Goal: Task Accomplishment & Management: Complete application form

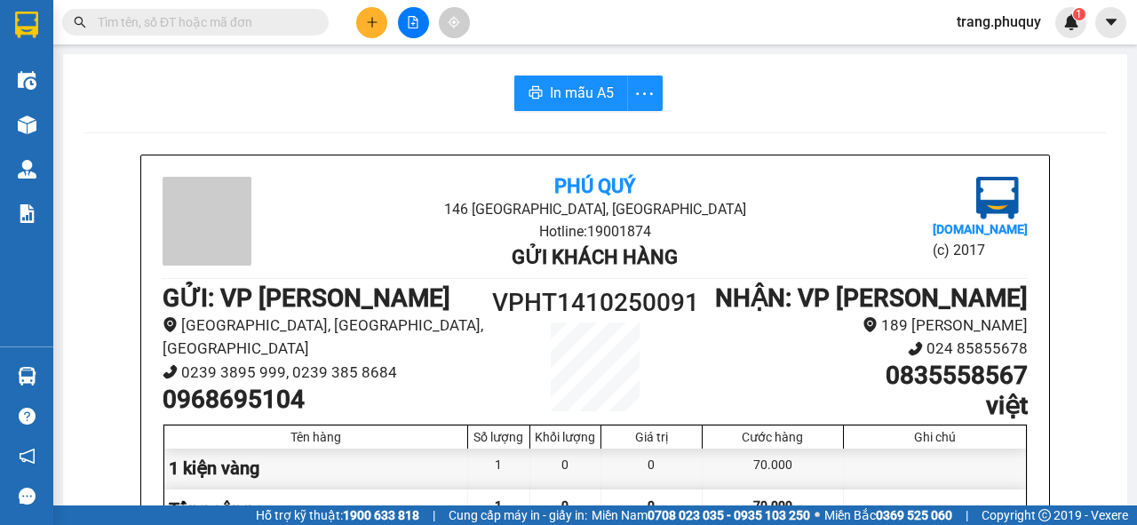
click at [363, 16] on button at bounding box center [371, 22] width 31 height 31
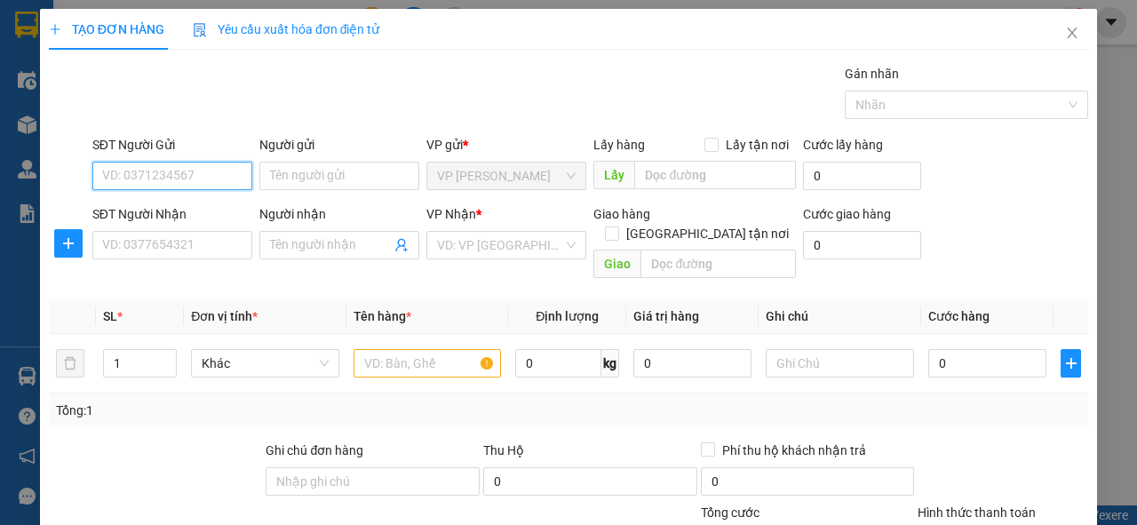
click at [205, 176] on input "SĐT Người Gửi" at bounding box center [172, 176] width 160 height 28
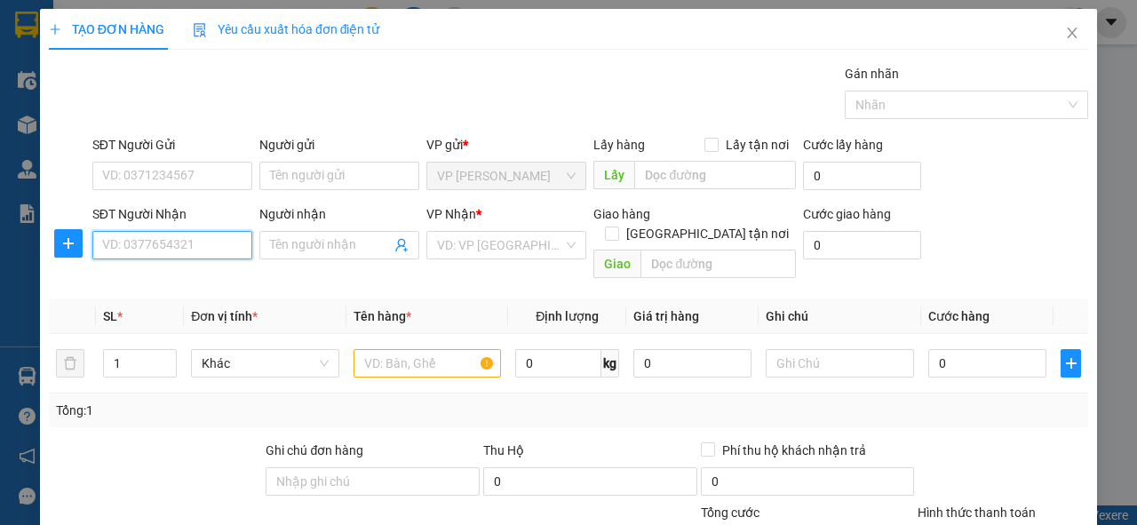
click at [149, 244] on input "SĐT Người Nhận" at bounding box center [172, 245] width 160 height 28
click at [163, 271] on div "0962633012 - Bồ tèo" at bounding box center [170, 280] width 137 height 20
type input "0962633012"
type input "Bồ tèo"
checkbox input "true"
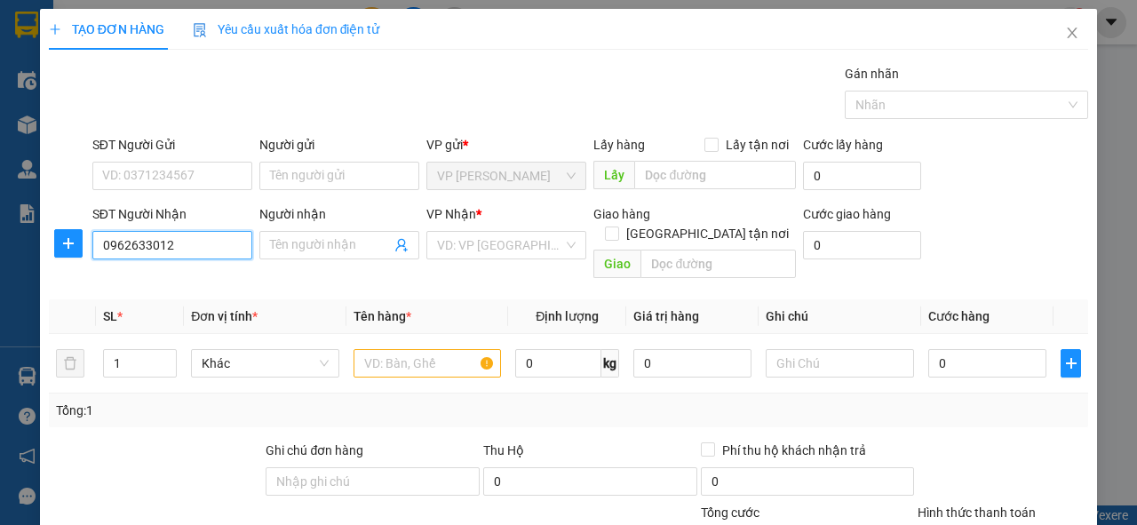
type input "[STREET_ADDRESS]"
type input "60.000"
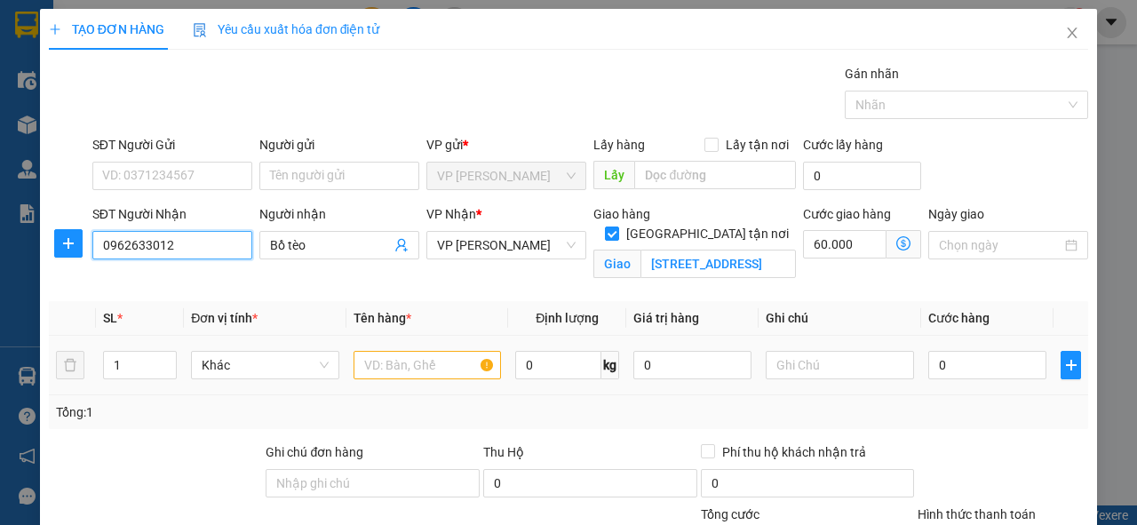
type input "0962633012"
click at [442, 380] on div at bounding box center [427, 365] width 148 height 36
click at [411, 355] on input "text" at bounding box center [427, 365] width 148 height 28
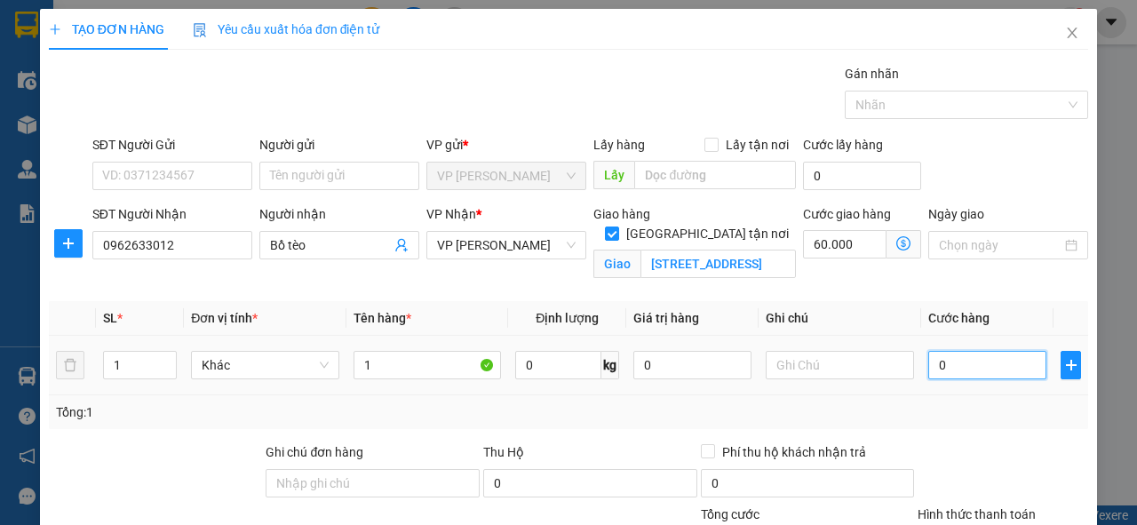
click at [945, 361] on input "0" at bounding box center [987, 365] width 118 height 28
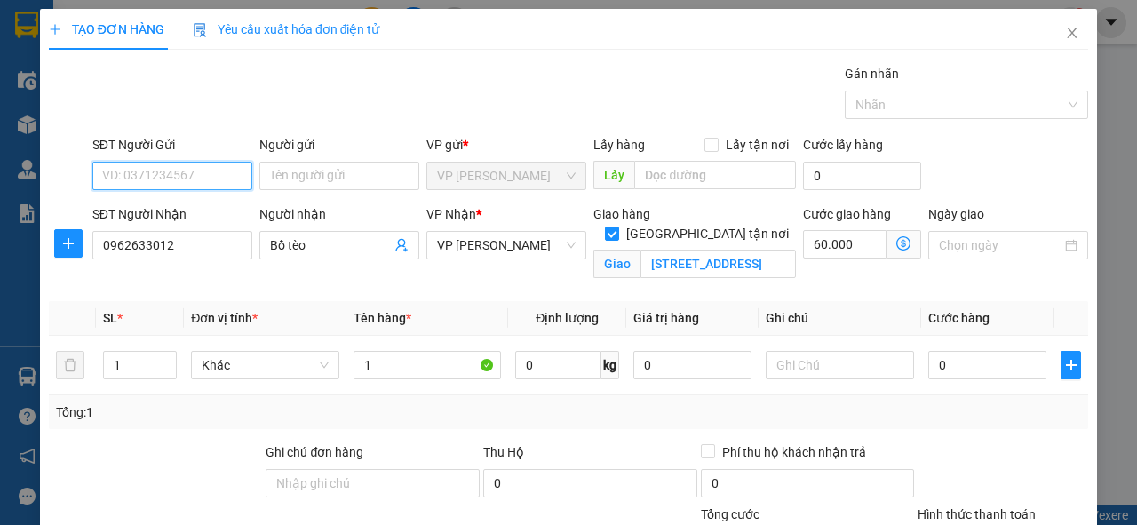
click at [224, 181] on input "SĐT Người Gửi" at bounding box center [172, 176] width 160 height 28
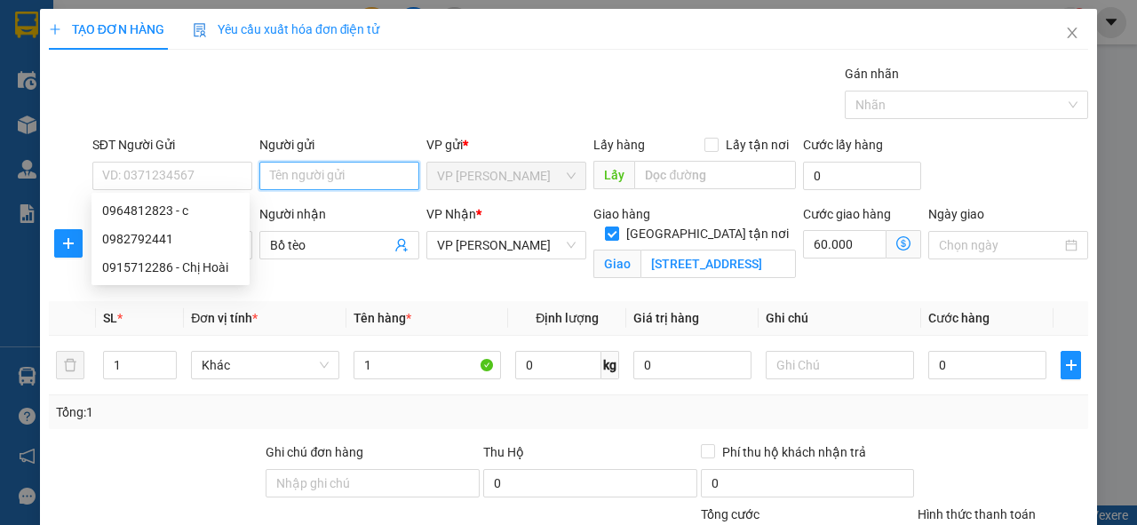
click at [294, 171] on input "Người gửi" at bounding box center [339, 176] width 160 height 28
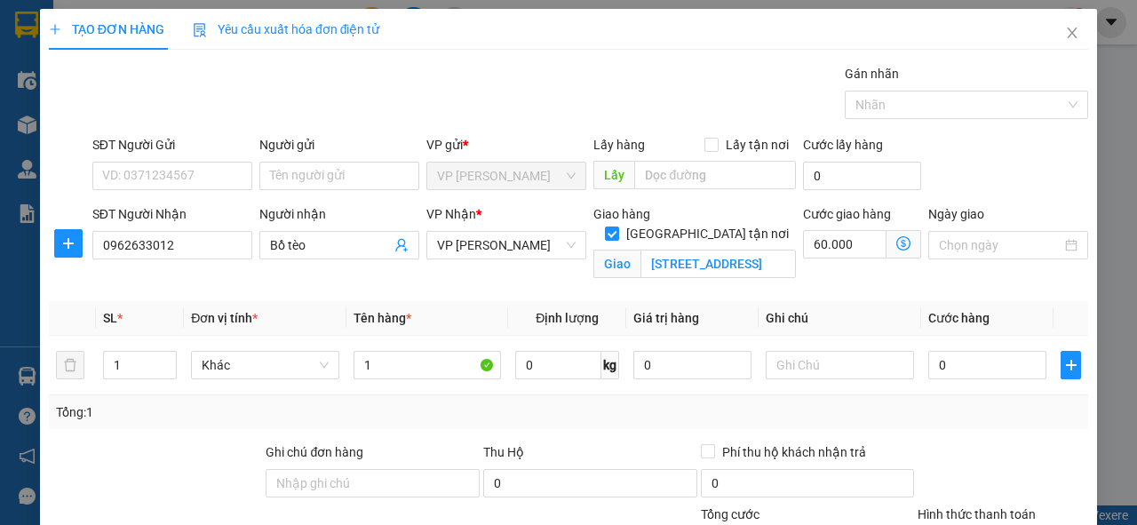
click at [236, 199] on form "SĐT Người Gửi VD: 0371234567 Người gửi Tên người gửi VP gửi * VP [PERSON_NAME] …" at bounding box center [568, 211] width 1039 height 153
click at [222, 184] on input "SĐT Người Gửi" at bounding box center [172, 176] width 160 height 28
click at [421, 111] on div "Gán nhãn Nhãn" at bounding box center [590, 95] width 1003 height 62
click at [435, 366] on input "1" at bounding box center [427, 365] width 148 height 28
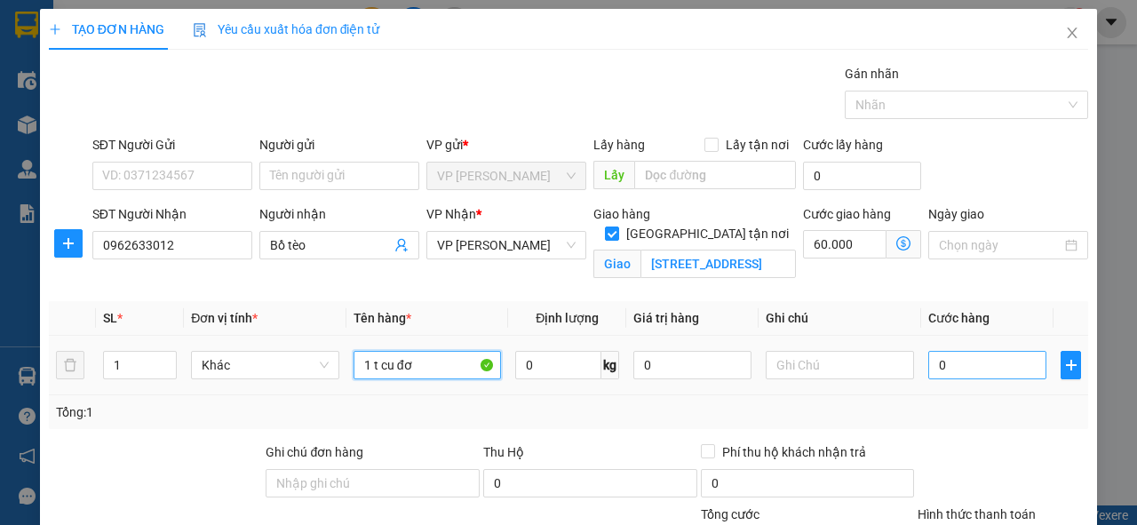
type input "1 t cu đơ"
click at [947, 370] on input "0" at bounding box center [987, 365] width 118 height 28
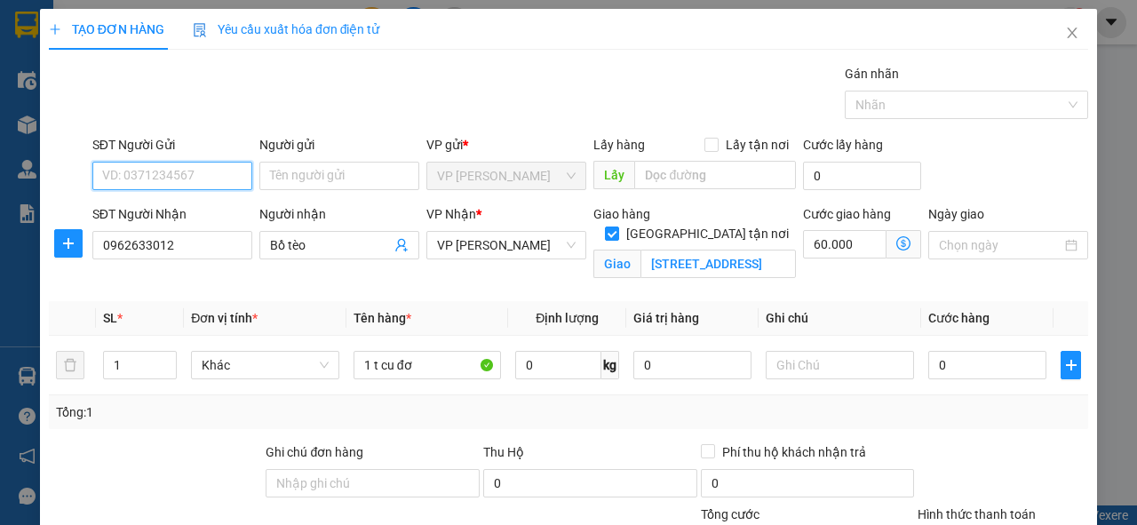
click at [103, 177] on input "SĐT Người Gửi" at bounding box center [172, 176] width 160 height 28
type input "0363368338"
click at [238, 206] on div "0363368338 - cu đơ cầu phủ" at bounding box center [181, 211] width 158 height 20
type input "cu đơ cầu phủ"
type input "0363368338"
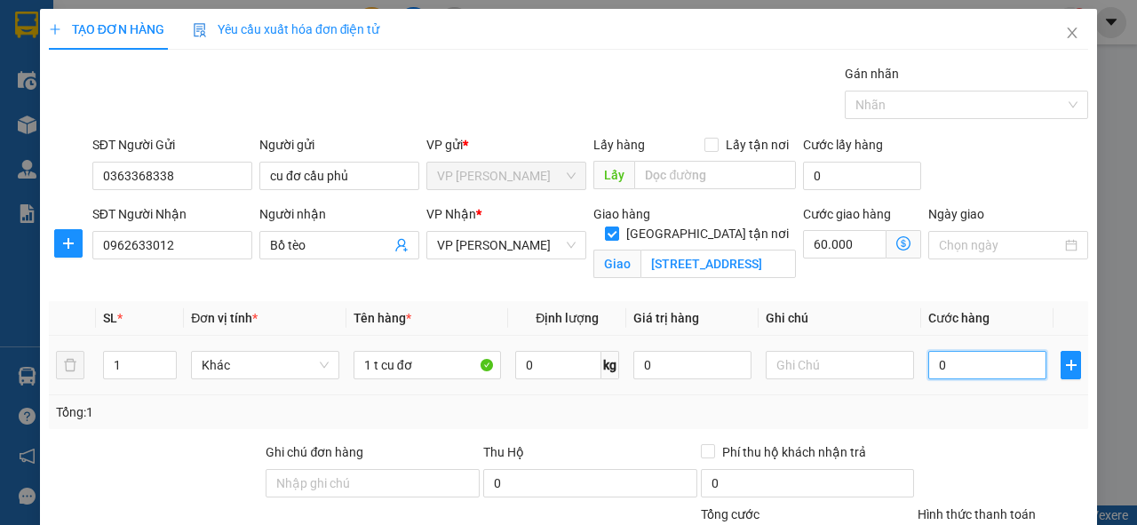
click at [952, 369] on input "0" at bounding box center [987, 365] width 118 height 28
type input "5"
type input "60.005"
type input "50"
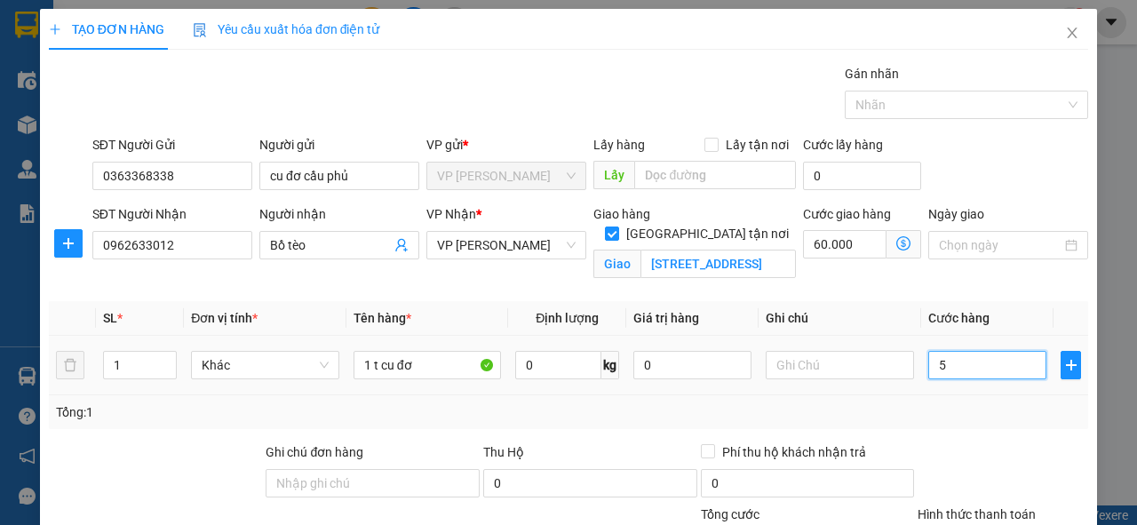
type input "60.050"
type input "50.000"
type input "110.000"
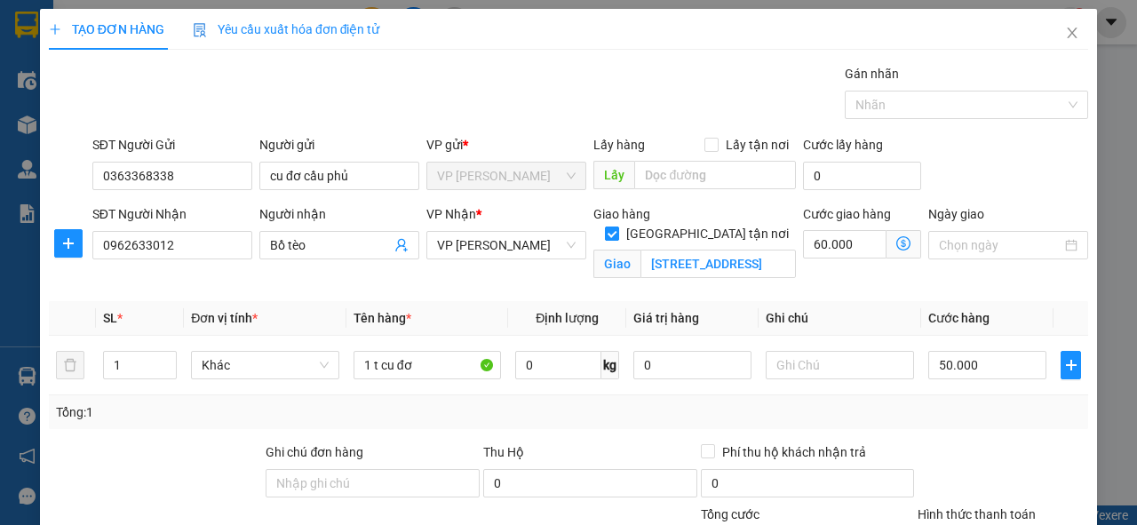
click at [617, 226] on input "[GEOGRAPHIC_DATA] tận nơi" at bounding box center [611, 232] width 12 height 12
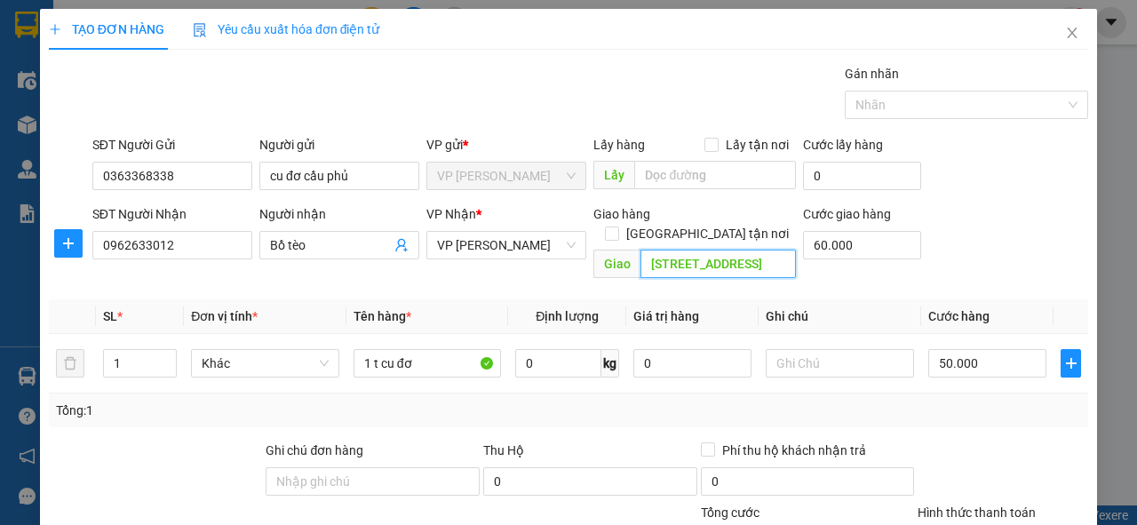
click at [646, 250] on input "[STREET_ADDRESS]" at bounding box center [717, 264] width 155 height 28
click at [1000, 159] on div "SĐT Người Gửi 0363368338 Người gửi cu đơ cầu phủ VP gửi * VP [PERSON_NAME] Lấy …" at bounding box center [590, 166] width 1003 height 62
click at [617, 226] on input "[GEOGRAPHIC_DATA] tận nơi" at bounding box center [611, 232] width 12 height 12
checkbox input "true"
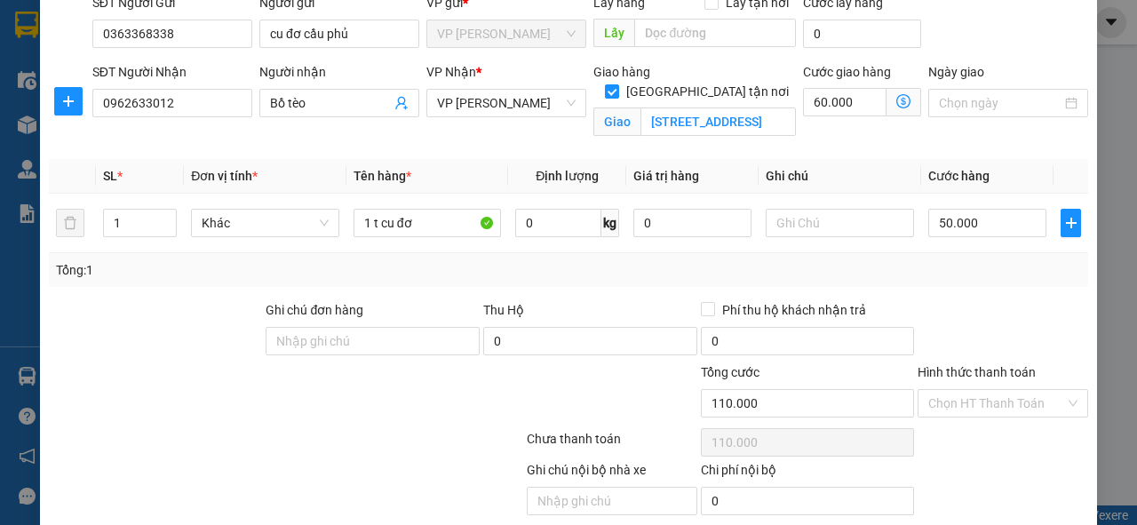
scroll to position [206, 0]
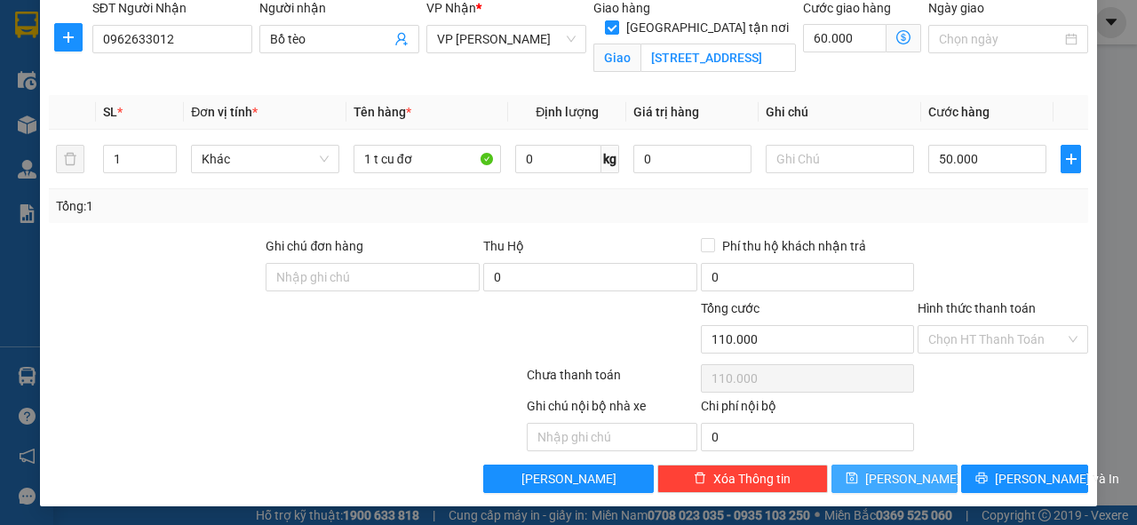
click at [892, 472] on span "[PERSON_NAME]" at bounding box center [912, 479] width 95 height 20
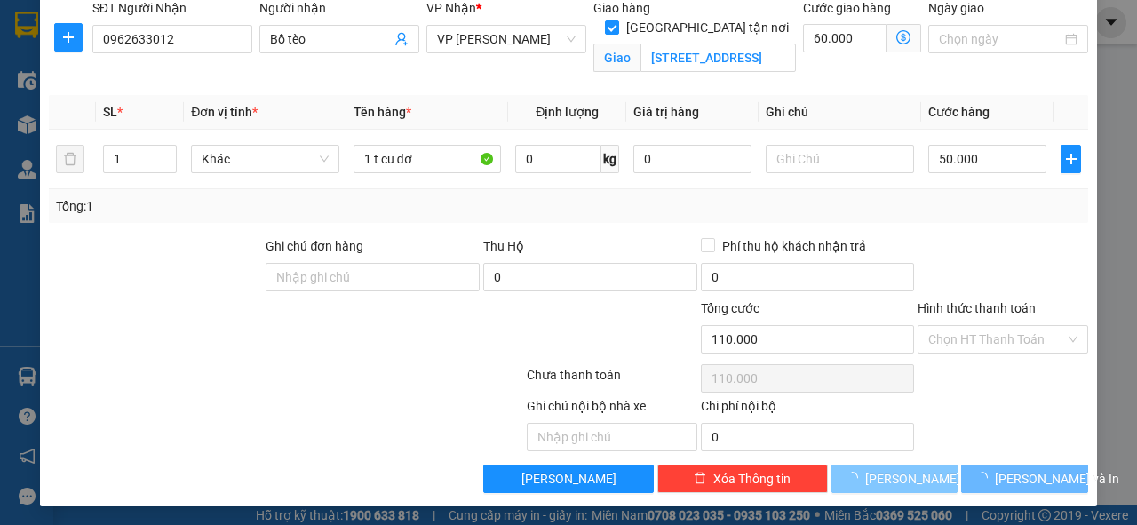
checkbox input "false"
type input "0"
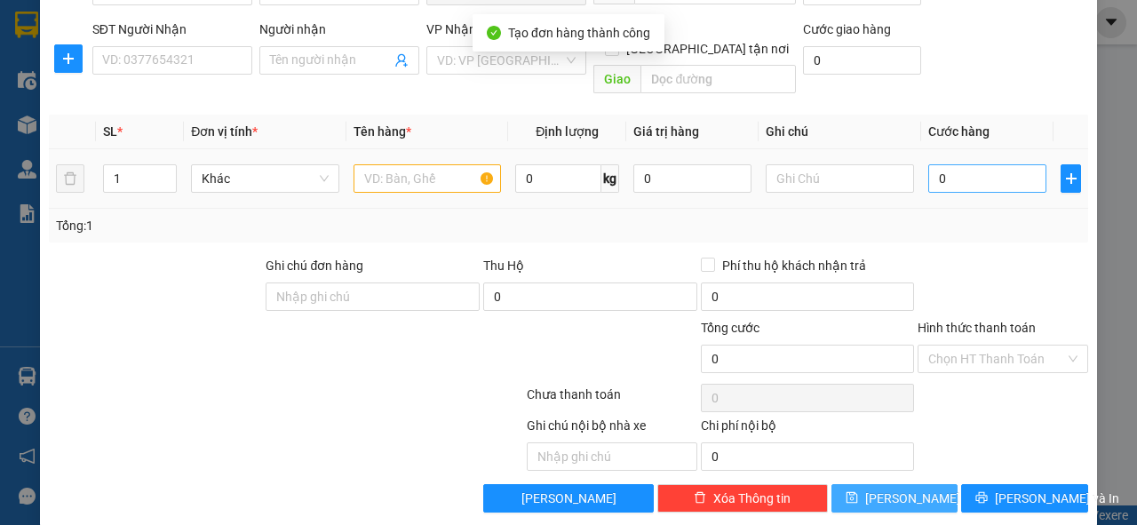
scroll to position [0, 0]
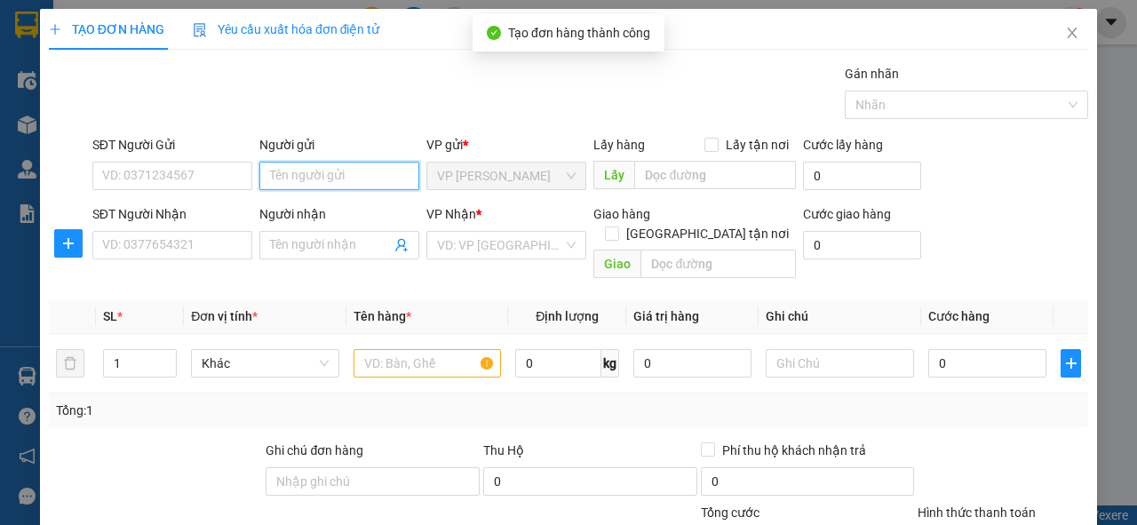
click at [354, 180] on input "Người gửi" at bounding box center [339, 176] width 160 height 28
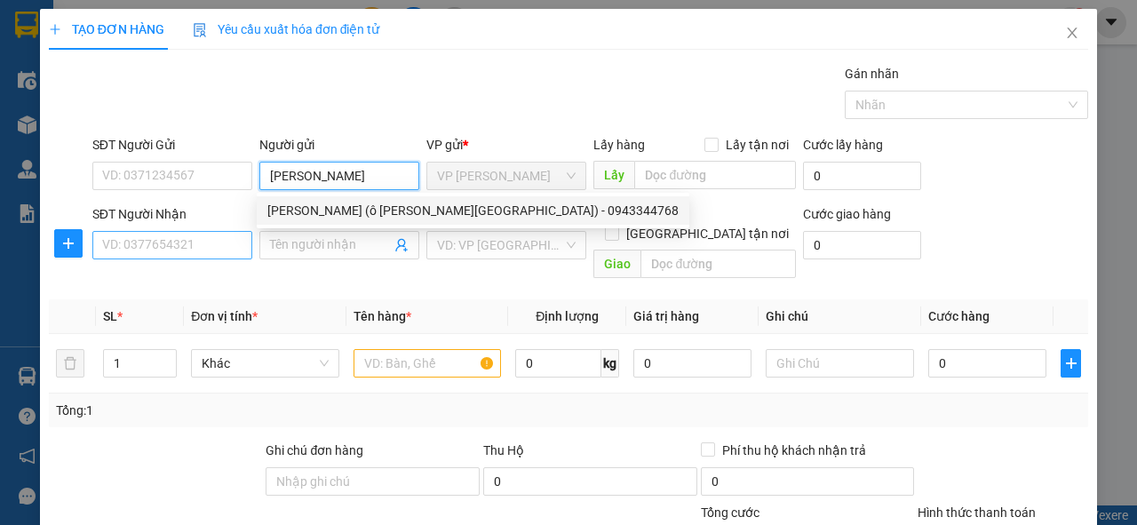
type input "[PERSON_NAME]"
click at [200, 250] on input "SĐT Người Nhận" at bounding box center [172, 245] width 160 height 28
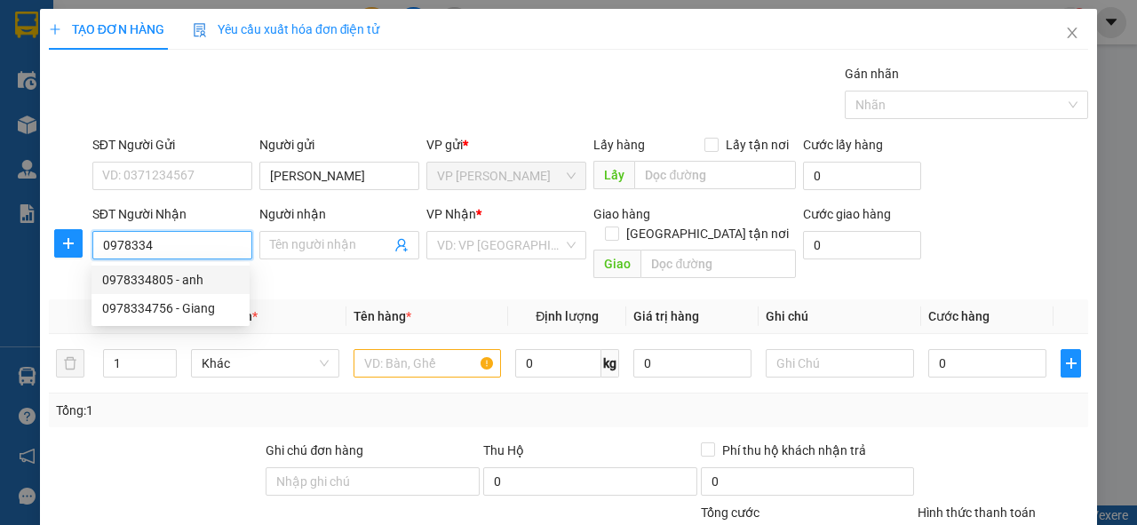
click at [157, 277] on div "0978334805 - anh" at bounding box center [170, 280] width 137 height 20
type input "0978334805"
type input "anh"
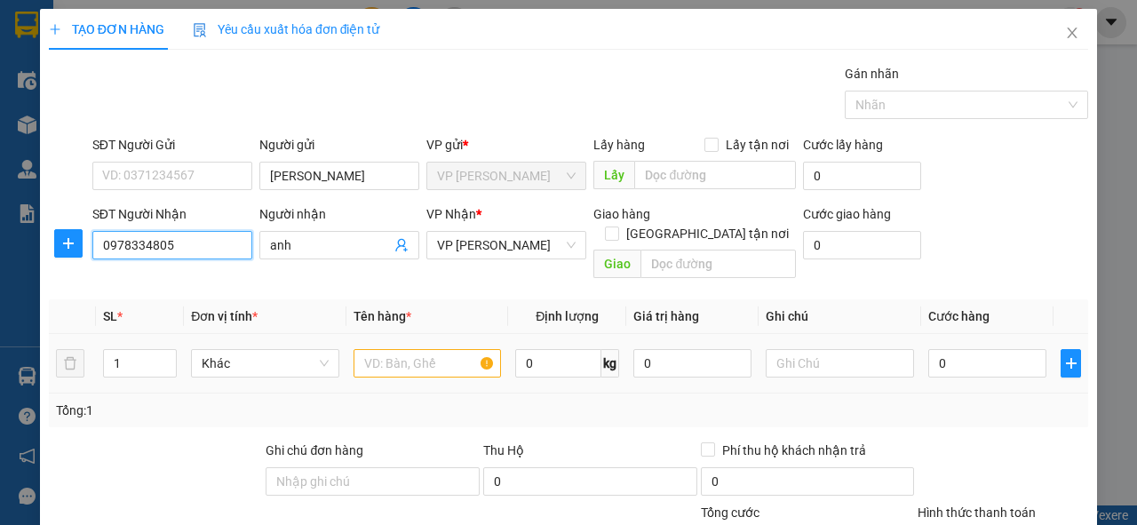
type input "0978334805"
click at [426, 349] on input "text" at bounding box center [427, 363] width 148 height 28
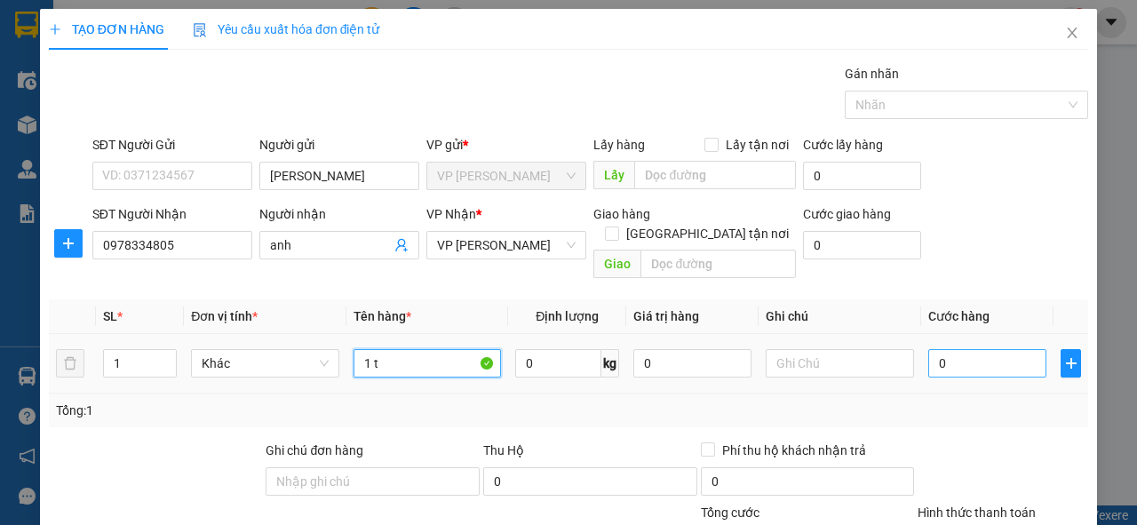
type input "1 t"
click at [945, 349] on input "0" at bounding box center [987, 363] width 118 height 28
type input "3"
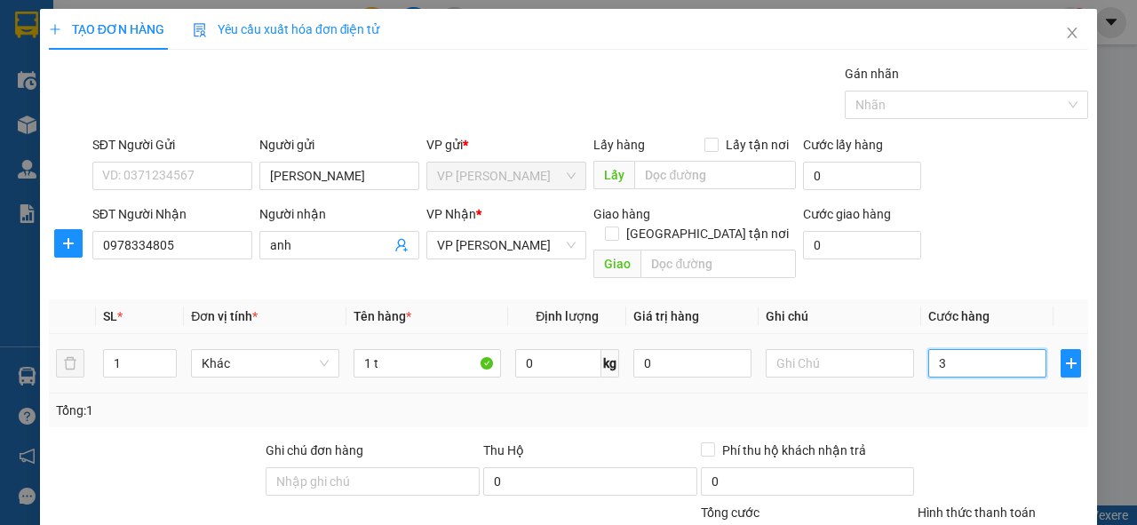
type input "30"
type input "30.000"
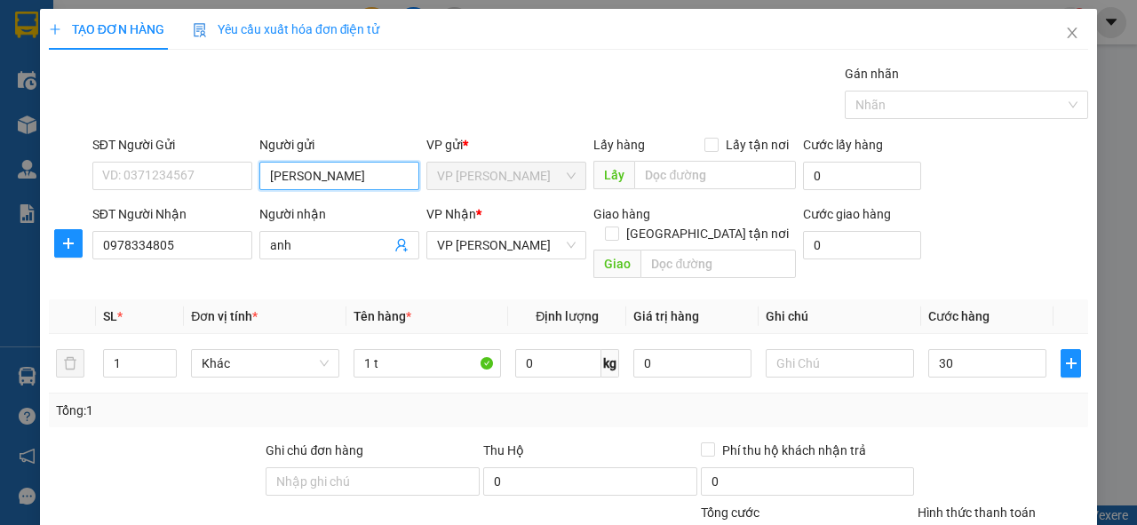
type input "30.000"
click at [325, 177] on input "[PERSON_NAME]" at bounding box center [339, 176] width 160 height 28
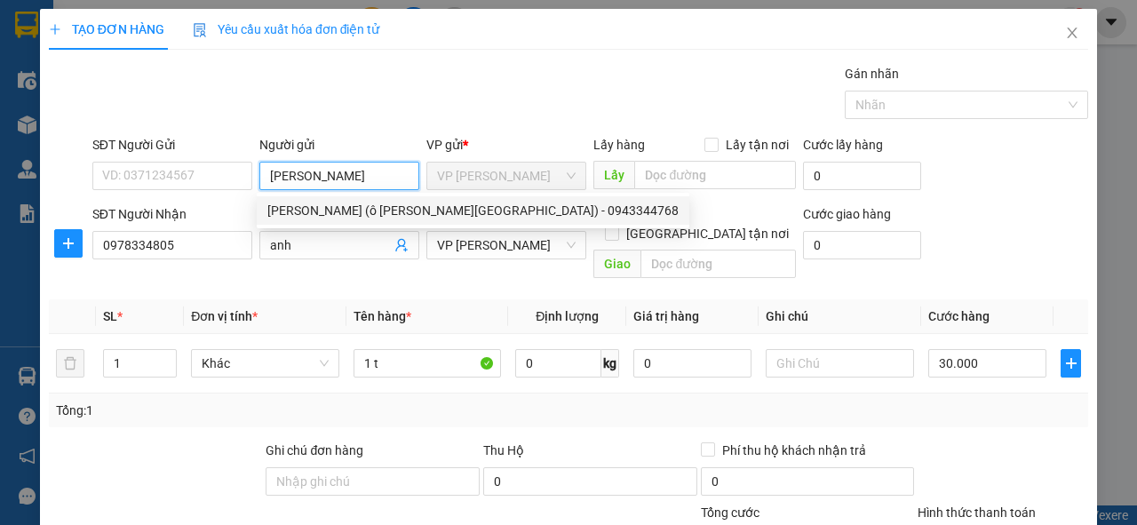
click at [260, 178] on input "[PERSON_NAME]" at bounding box center [339, 176] width 160 height 28
click at [341, 211] on div "[PERSON_NAME] (ô [PERSON_NAME][GEOGRAPHIC_DATA]) - 0943344768" at bounding box center [472, 211] width 411 height 20
type input "0943344768"
type input "[PERSON_NAME] (ô [PERSON_NAME])"
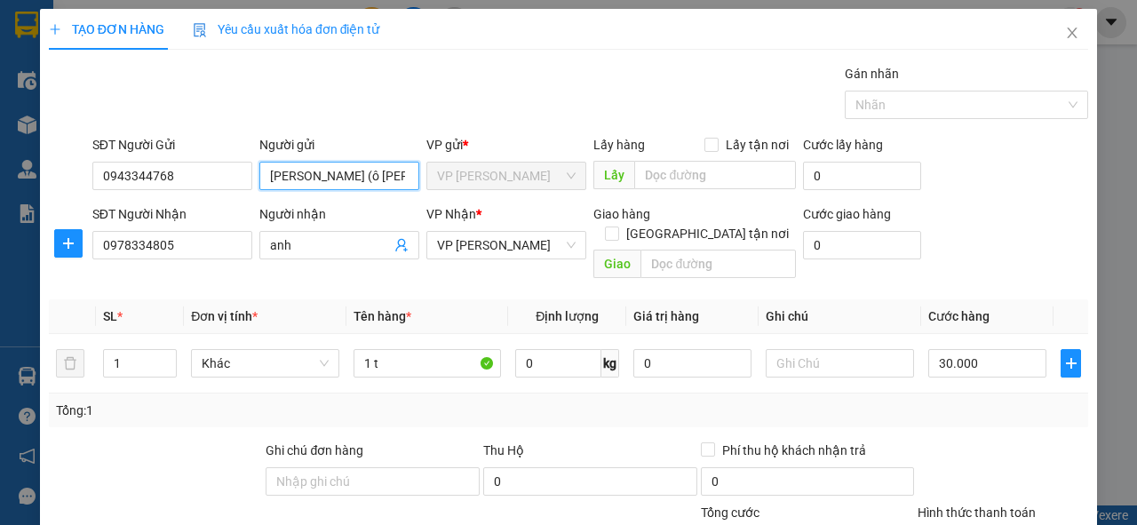
scroll to position [142, 0]
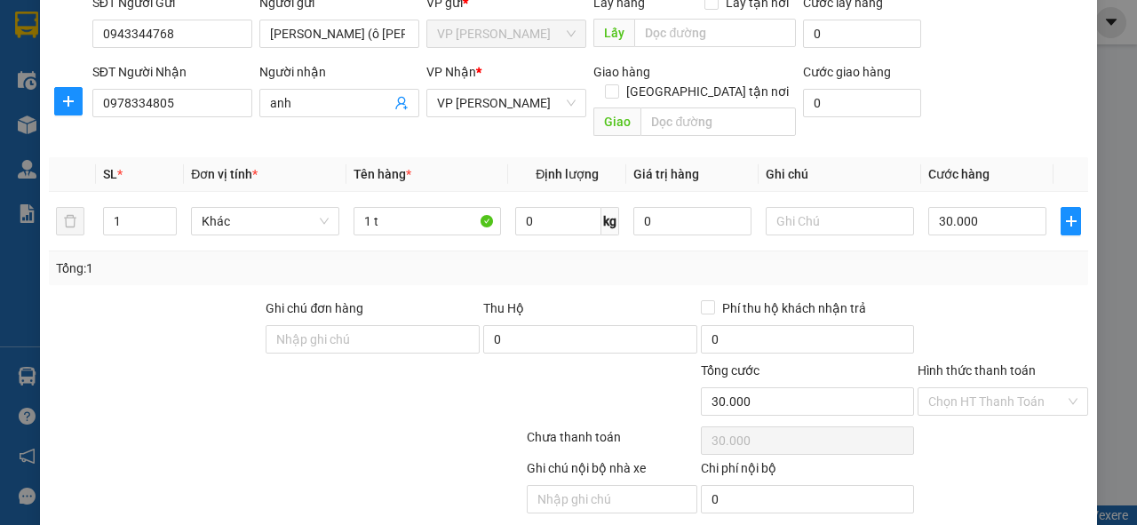
type input "0"
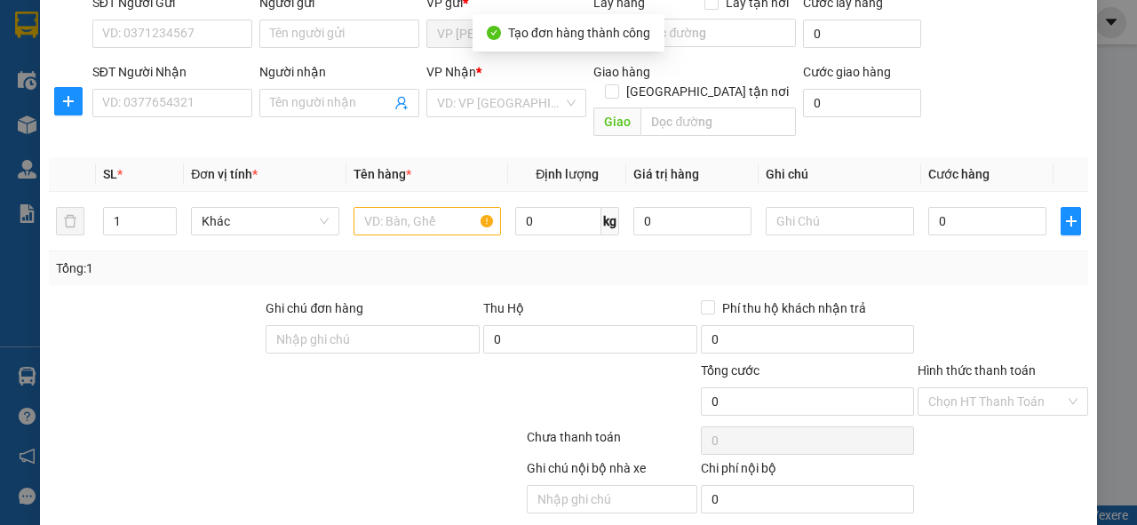
scroll to position [0, 0]
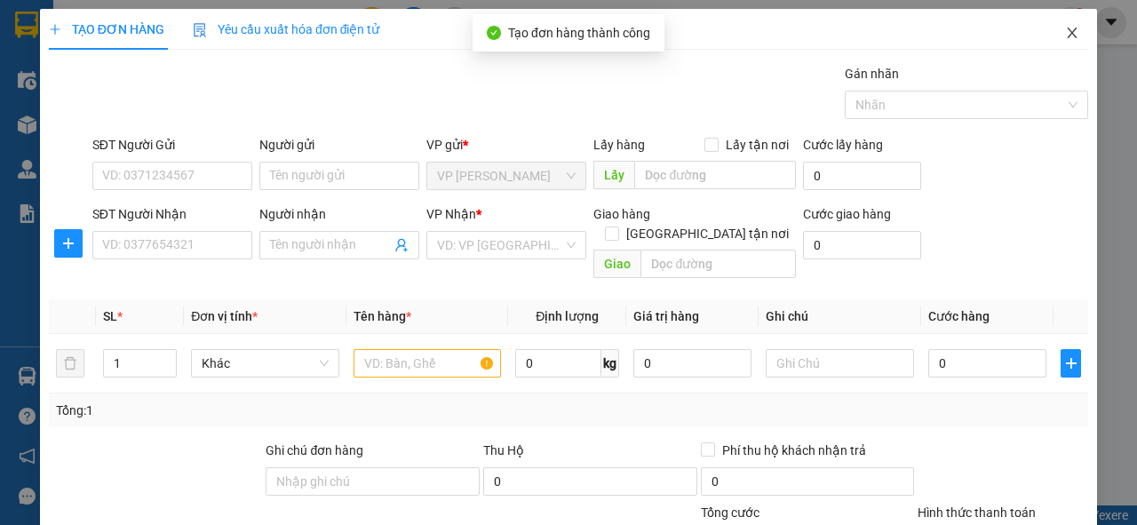
click at [1065, 34] on icon "close" at bounding box center [1072, 33] width 14 height 14
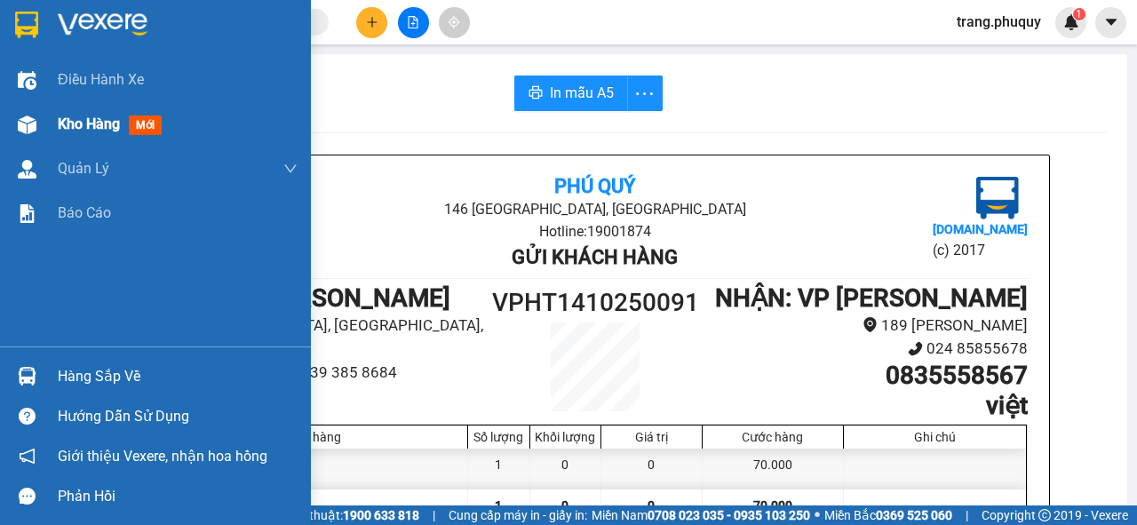
click at [86, 119] on span "Kho hàng" at bounding box center [89, 123] width 62 height 17
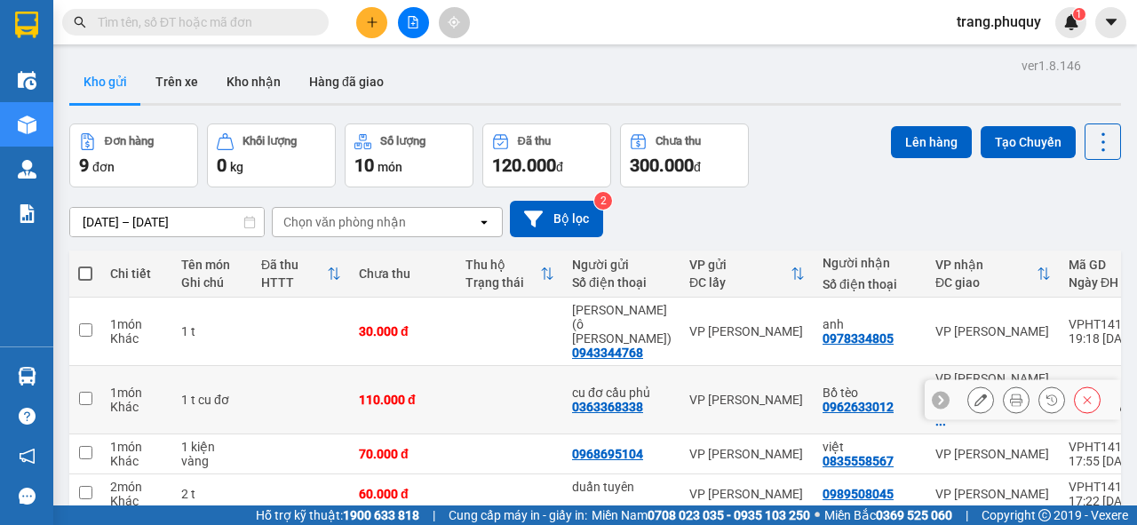
click at [974, 393] on icon at bounding box center [980, 399] width 12 height 12
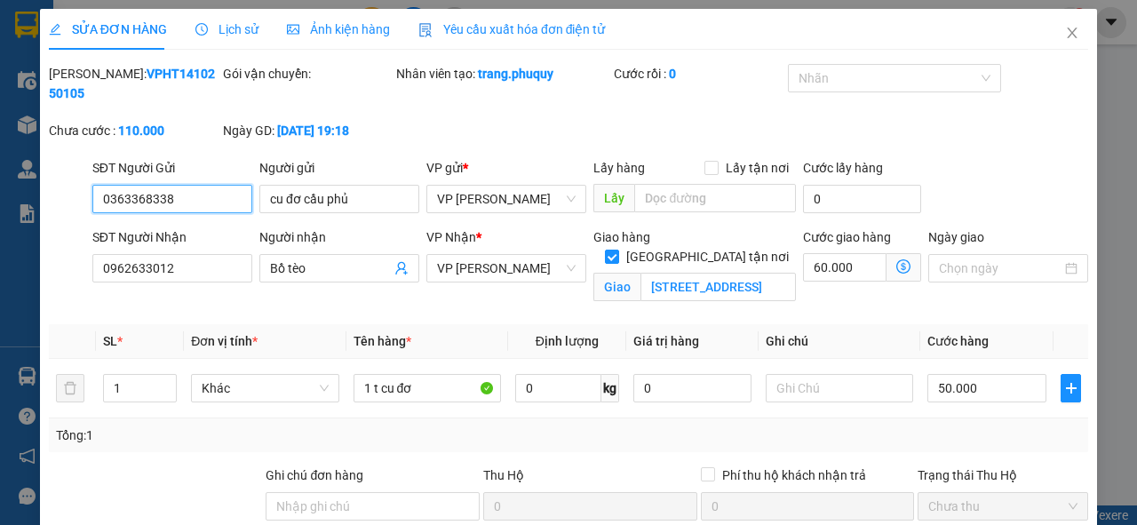
type input "0363368338"
type input "cu đơ cầu phủ"
type input "0962633012"
type input "Bồ tèo"
checkbox input "true"
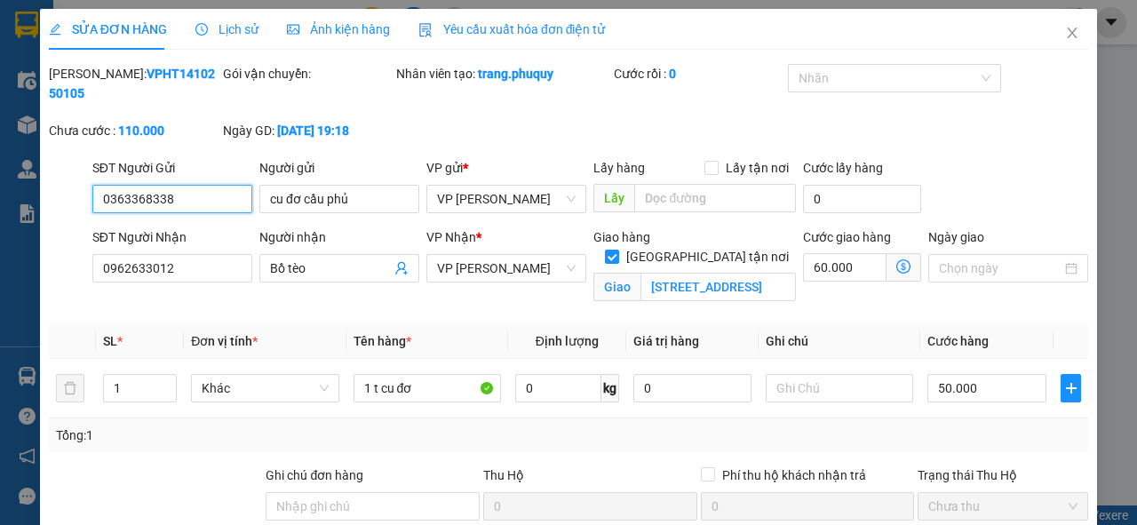
type input "[STREET_ADDRESS]"
type input "0"
type input "110.000"
click at [329, 265] on input "Bồ tèo" at bounding box center [330, 268] width 121 height 20
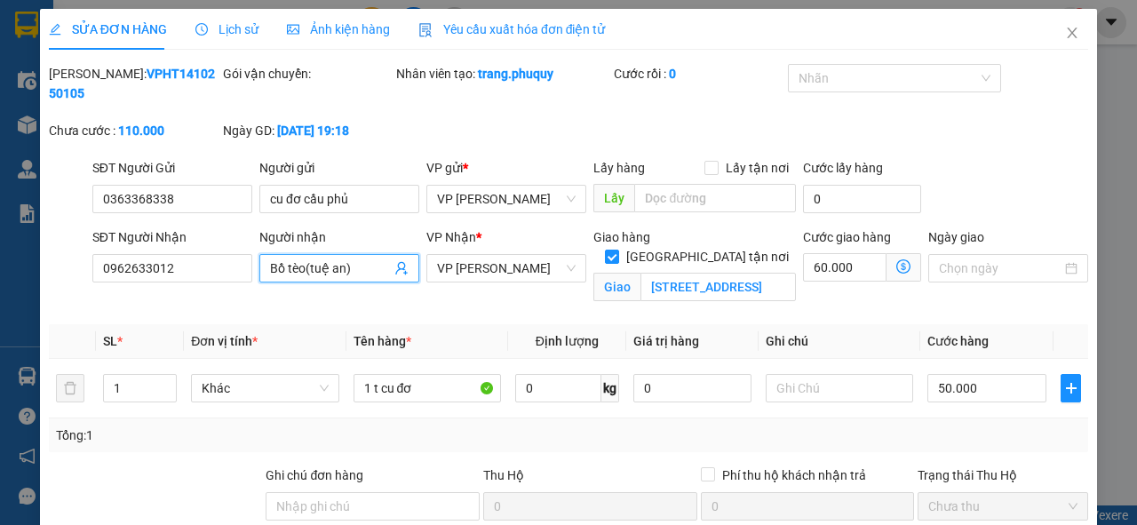
scroll to position [213, 0]
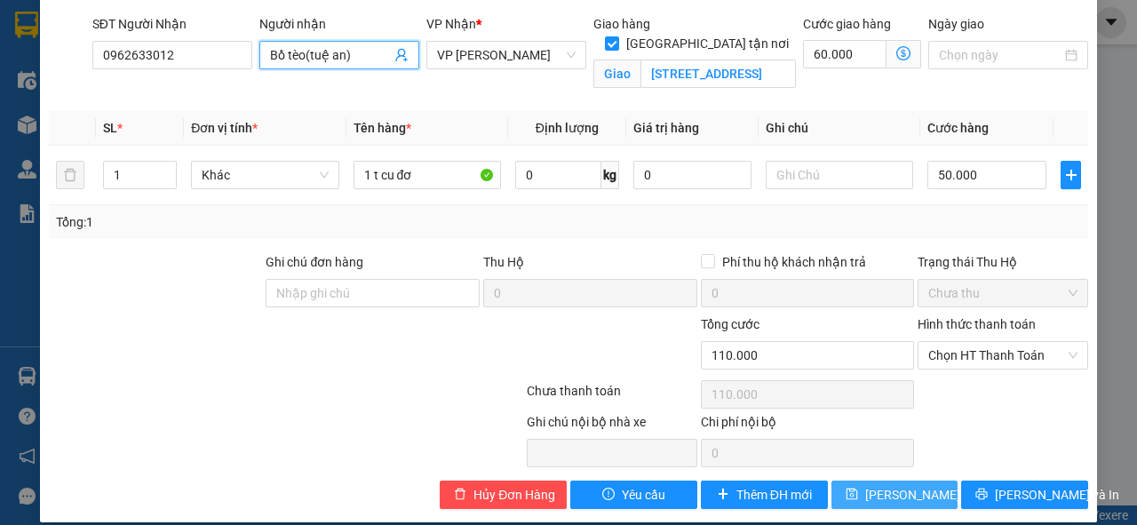
type input "Bồ tèo(tuệ an)"
click at [872, 496] on span "[PERSON_NAME] thay đổi" at bounding box center [936, 495] width 142 height 20
